Goal: Task Accomplishment & Management: Use online tool/utility

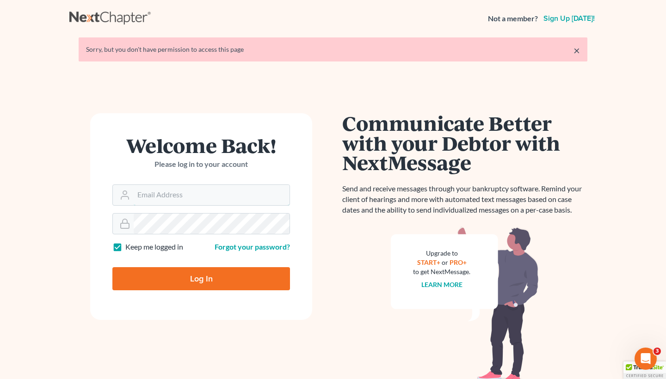
type input "[EMAIL_ADDRESS][DOMAIN_NAME]"
click at [201, 278] on input "Log In" at bounding box center [201, 278] width 178 height 23
type input "Thinking..."
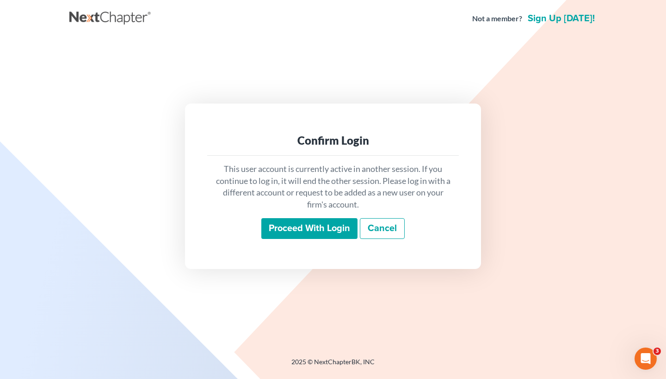
click at [293, 220] on input "Proceed with login" at bounding box center [309, 228] width 96 height 21
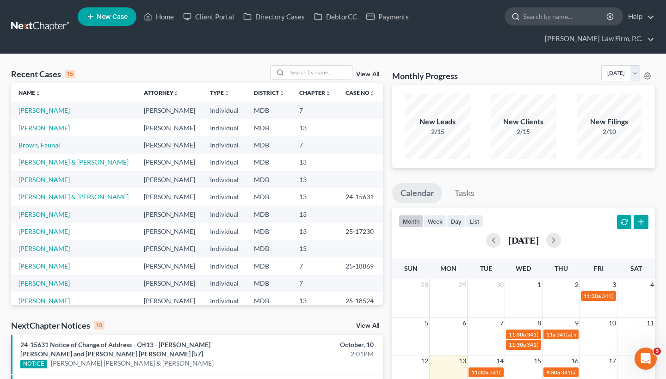
click at [542, 16] on input "search" at bounding box center [565, 16] width 85 height 17
paste input "Faunai Brown"
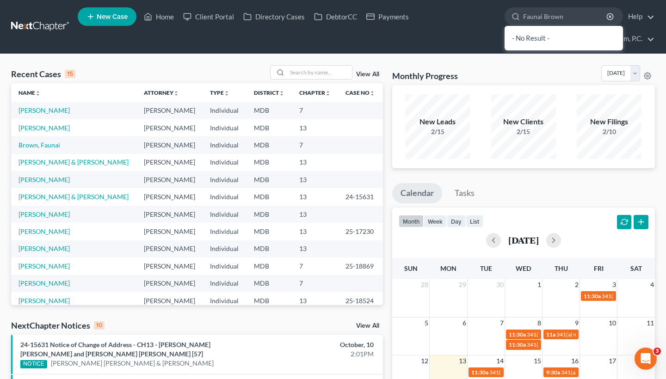
type input "Faunai Brown"
click at [39, 154] on td "Brown, Faunai" at bounding box center [73, 144] width 125 height 17
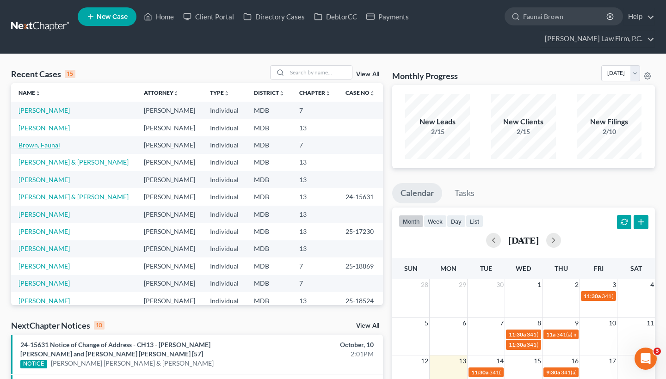
click at [40, 149] on link "Brown, Faunai" at bounding box center [40, 145] width 42 height 8
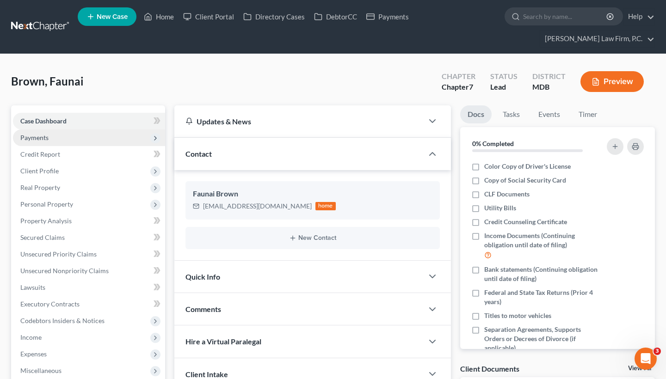
click at [58, 138] on span "Payments" at bounding box center [89, 138] width 152 height 17
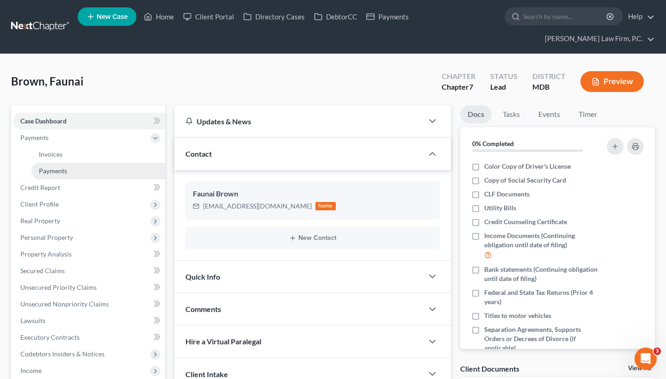
click at [56, 171] on span "Payments" at bounding box center [53, 171] width 28 height 8
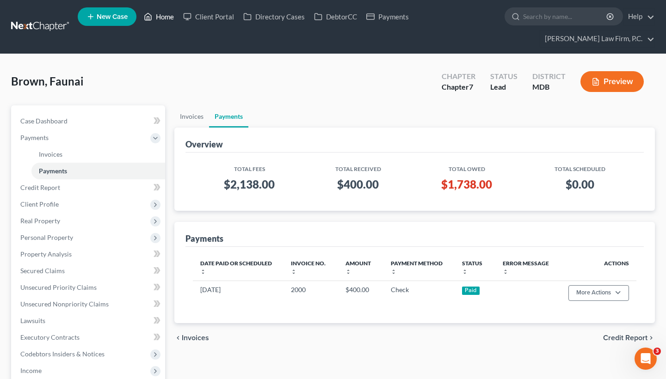
click at [162, 18] on link "Home" at bounding box center [158, 16] width 39 height 17
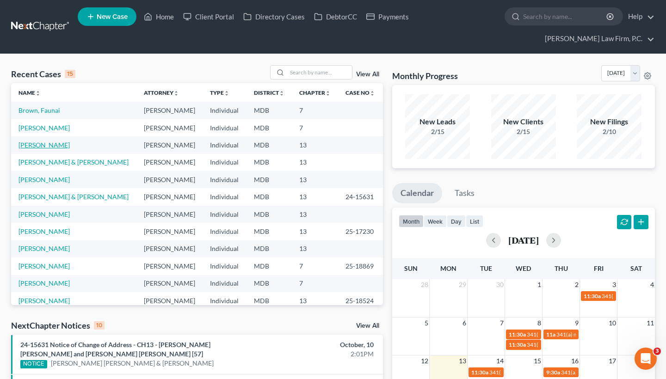
click at [50, 149] on link "[PERSON_NAME]" at bounding box center [44, 145] width 51 height 8
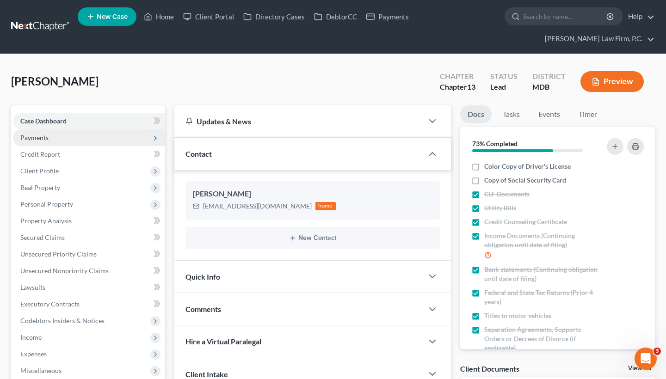
click at [122, 139] on span "Payments" at bounding box center [89, 138] width 152 height 17
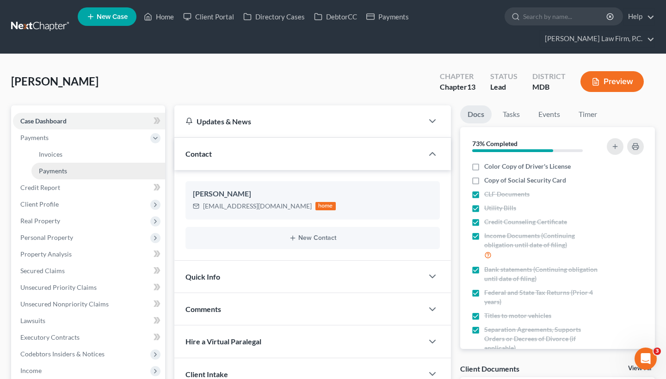
click at [109, 168] on link "Payments" at bounding box center [98, 171] width 134 height 17
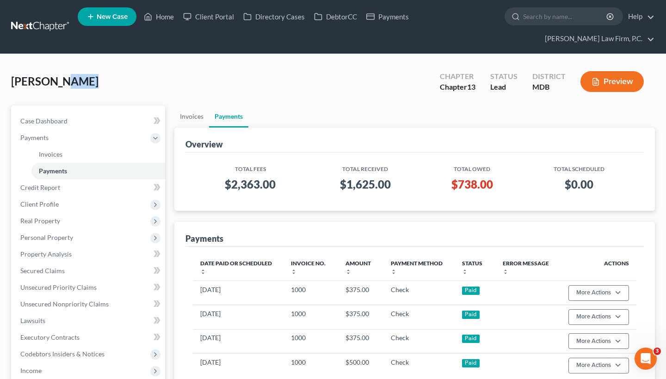
drag, startPoint x: 91, startPoint y: 80, endPoint x: 62, endPoint y: 78, distance: 29.7
click at [62, 78] on div "[PERSON_NAME] Upgraded Chapter Chapter 13 Status Lead District MDB Preview" at bounding box center [333, 85] width 644 height 40
copy span "[PERSON_NAME]"
click at [154, 21] on link "Home" at bounding box center [158, 16] width 39 height 17
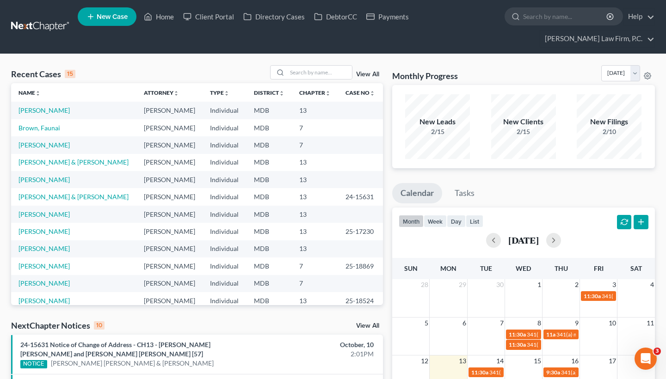
click at [552, 7] on ul "New Case Home Client Portal Directory Cases DebtorCC Payments - No Result - See…" at bounding box center [366, 27] width 577 height 44
click at [549, 20] on input "search" at bounding box center [565, 16] width 85 height 17
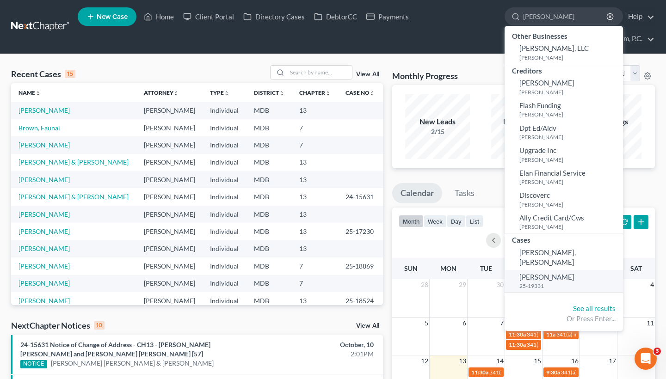
type input "[PERSON_NAME]"
click at [528, 273] on span "[PERSON_NAME]" at bounding box center [546, 277] width 55 height 8
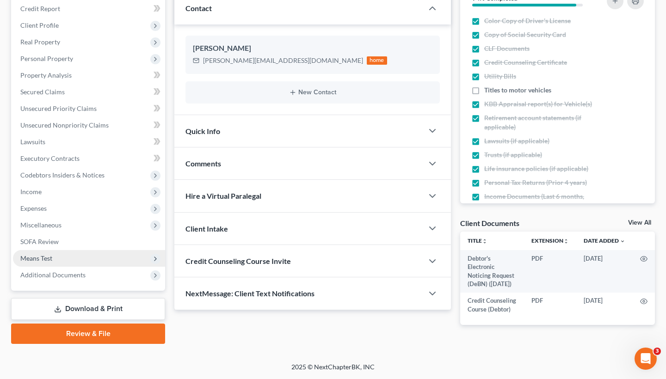
scroll to position [148, 0]
click at [81, 282] on div "Case Dashboard Payments Invoices Payments Payments Credit Report Client Profile…" at bounding box center [88, 125] width 154 height 331
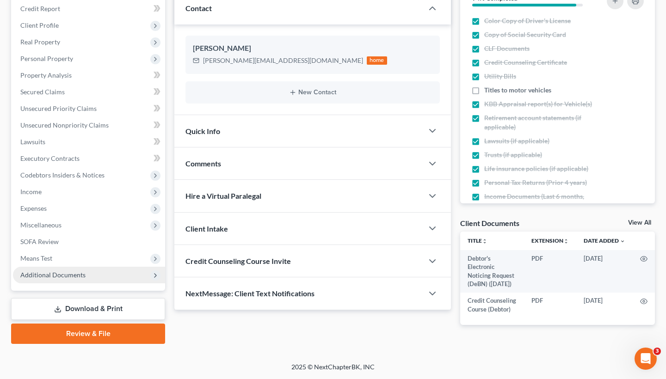
click at [81, 279] on span "Additional Documents" at bounding box center [89, 275] width 152 height 17
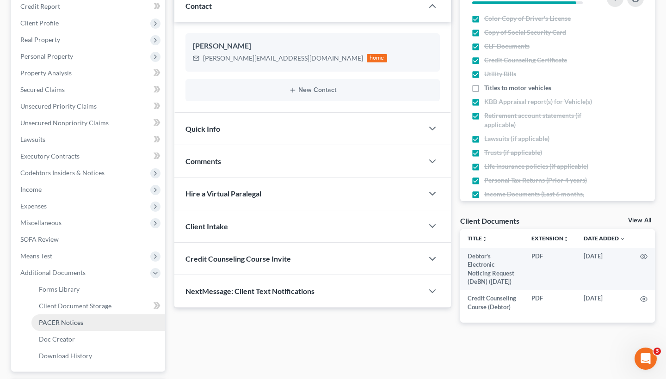
click at [76, 323] on span "PACER Notices" at bounding box center [61, 323] width 44 height 8
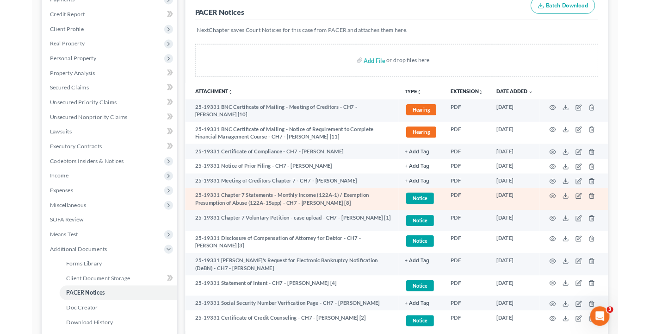
scroll to position [147, 0]
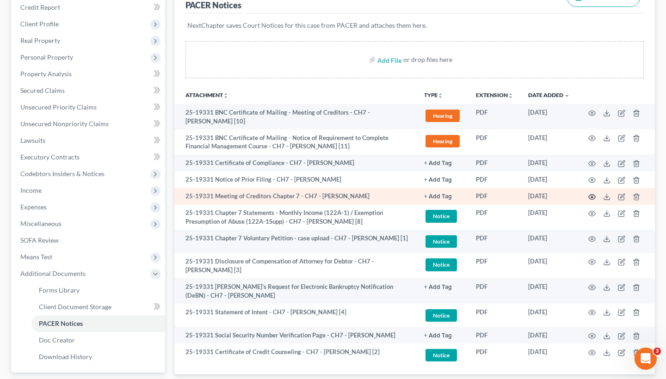
click at [594, 193] on icon "button" at bounding box center [591, 196] width 7 height 7
